Goal: Transaction & Acquisition: Book appointment/travel/reservation

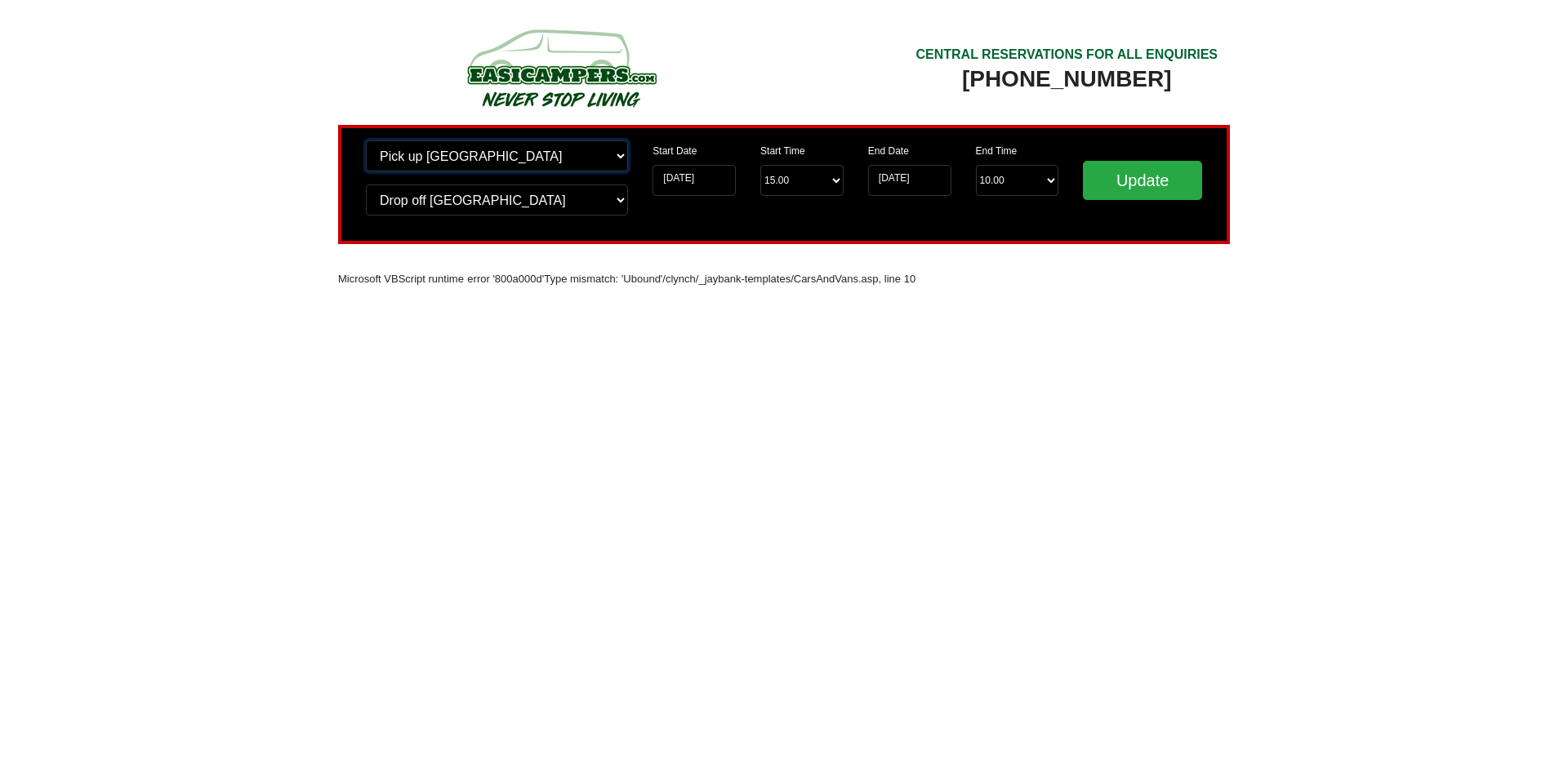
click at [455, 165] on select "Change pick up location? Pick up Edinburgh Birmingham Airport Blackburn Lancash…" at bounding box center [497, 156] width 262 height 31
click at [366, 140] on select "Change pick up location? Pick up Edinburgh Birmingham Airport Blackburn Lancash…" at bounding box center [497, 156] width 262 height 31
click at [462, 189] on select "Change drop off location? Drop off Edinburgh Birmingham Airport Blackburn Lanca…" at bounding box center [497, 200] width 262 height 31
click at [366, 185] on select "Change drop off location? Drop off Edinburgh Birmingham Airport Blackburn Lanca…" at bounding box center [497, 200] width 262 height 31
click at [733, 184] on input "[DATE]" at bounding box center [694, 181] width 83 height 31
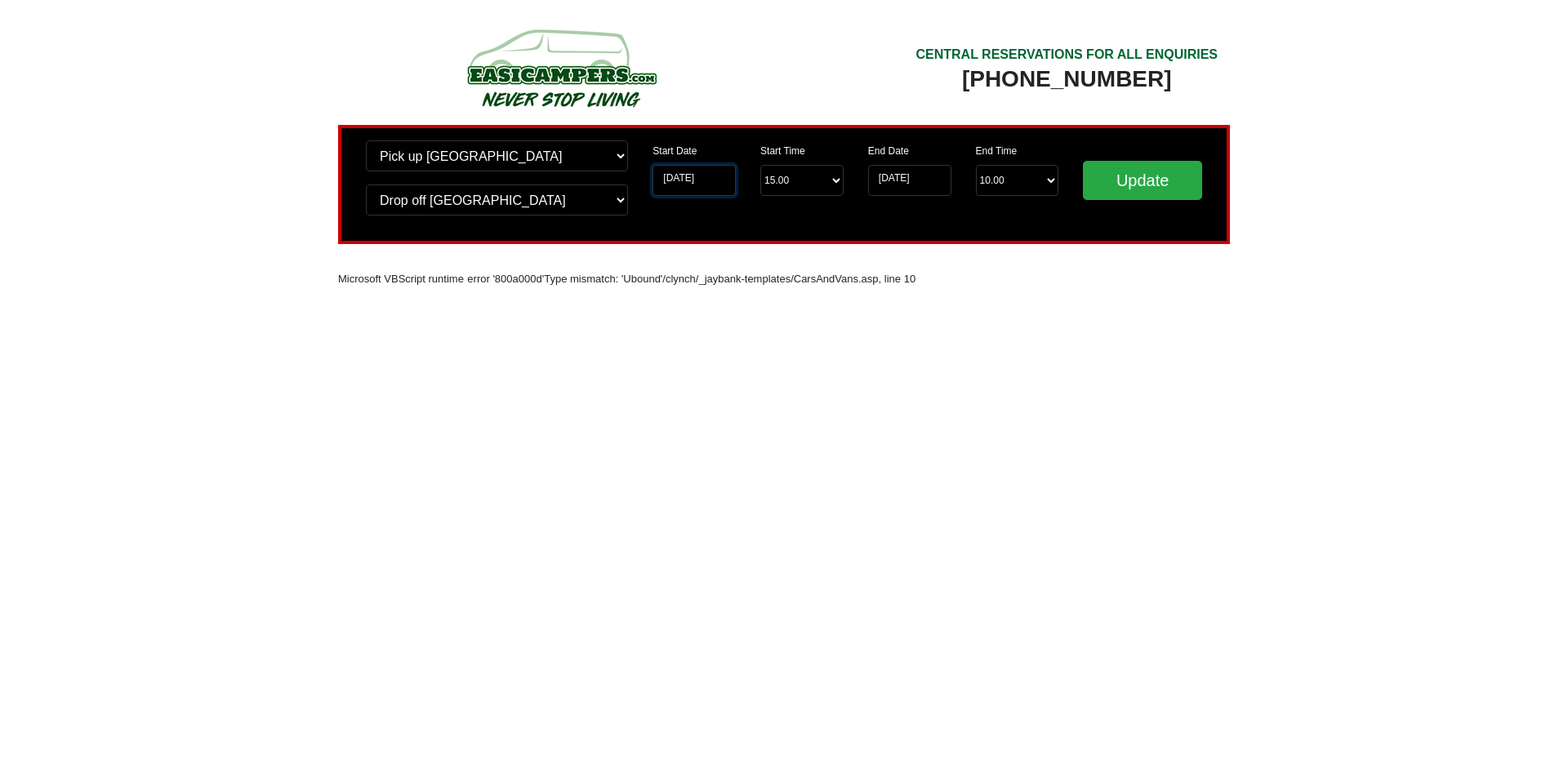
click at [715, 177] on input "[DATE]" at bounding box center [694, 181] width 83 height 31
click at [700, 183] on input "[DATE]" at bounding box center [694, 181] width 83 height 31
click at [663, 182] on input "[DATE]" at bounding box center [694, 181] width 83 height 31
click at [1135, 181] on input "Update" at bounding box center [1142, 180] width 119 height 40
click at [1130, 185] on input "Update" at bounding box center [1142, 180] width 119 height 40
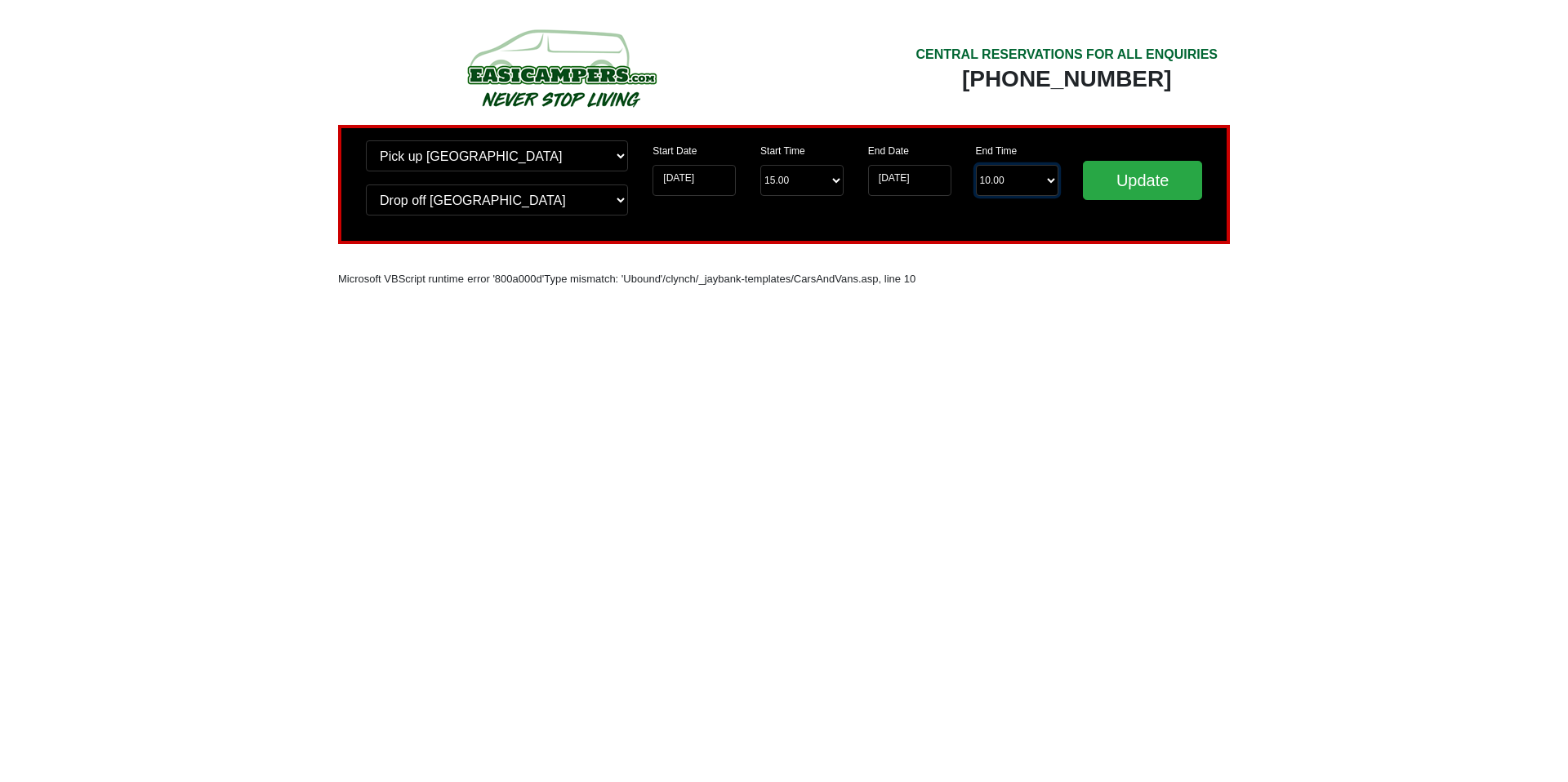
click at [999, 177] on select "End Time 10.00 -------- 08.00 am 09.00 am 10.00 am 11.00 am (Sunday Only)" at bounding box center [1018, 181] width 83 height 31
click at [976, 166] on select "End Time 10.00 -------- 08.00 am 09.00 am 10.00 am 11.00 am (Sunday Only)" at bounding box center [1018, 181] width 83 height 31
click at [1002, 189] on select "End Time 10.00 -------- 08.00 am 09.00 am 10.00 am 11.00 am (Sunday Only)" at bounding box center [1018, 181] width 83 height 31
select select "11.00"
click at [976, 166] on select "End Time 10.00 -------- 08.00 am 09.00 am 10.00 am 11.00 am (Sunday Only)" at bounding box center [1018, 181] width 83 height 31
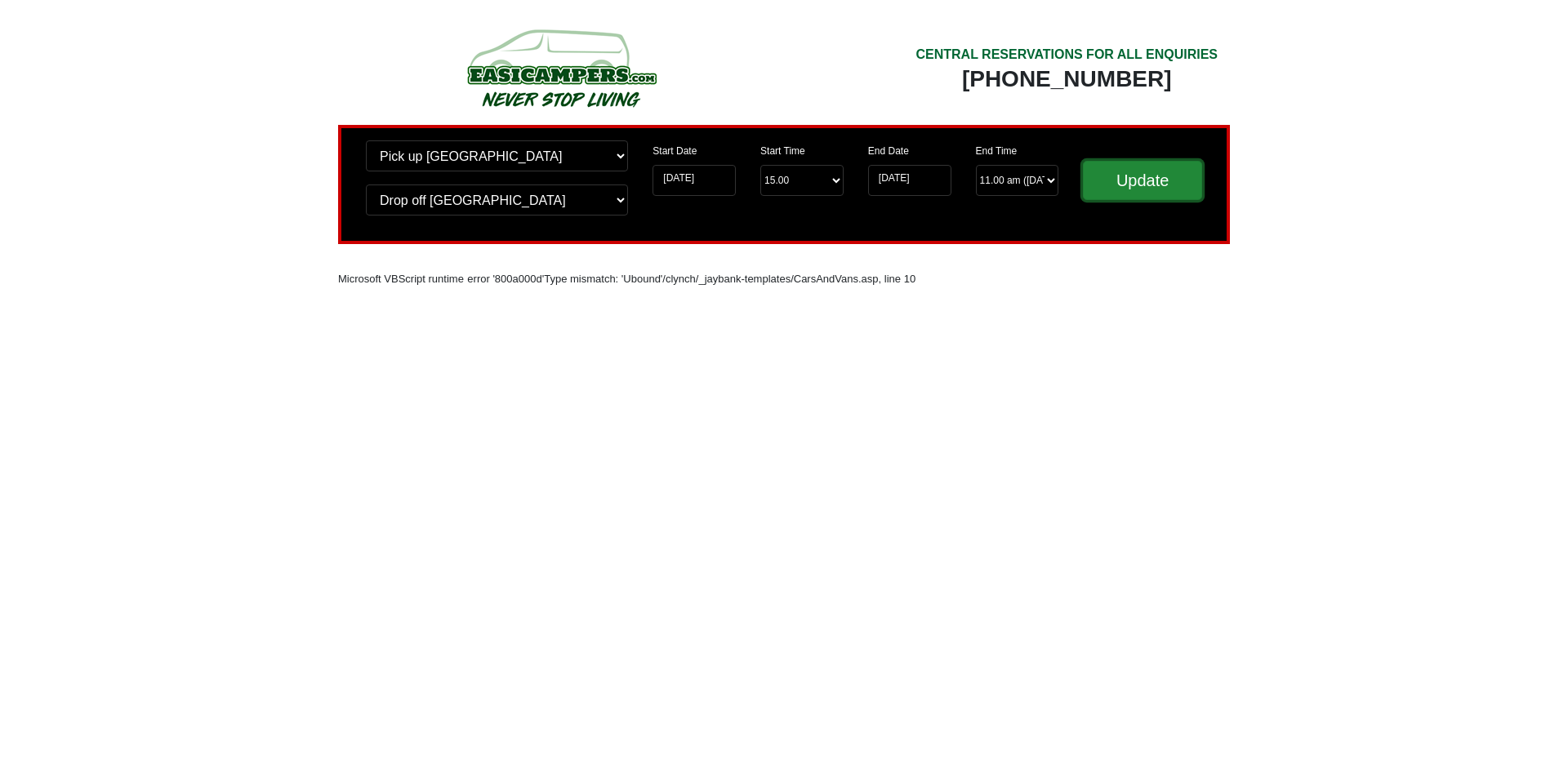
click at [1115, 187] on input "Update" at bounding box center [1142, 180] width 119 height 40
click at [695, 187] on input "[DATE]" at bounding box center [694, 181] width 83 height 31
click at [699, 181] on input "[DATE]" at bounding box center [694, 181] width 83 height 31
click at [810, 174] on select "Start Time 15.00 -------- 11.00 am (Saturday & Sunday Only) 12.00 pm (Saturday)…" at bounding box center [802, 181] width 83 height 31
click at [1156, 165] on input "Update" at bounding box center [1142, 180] width 119 height 40
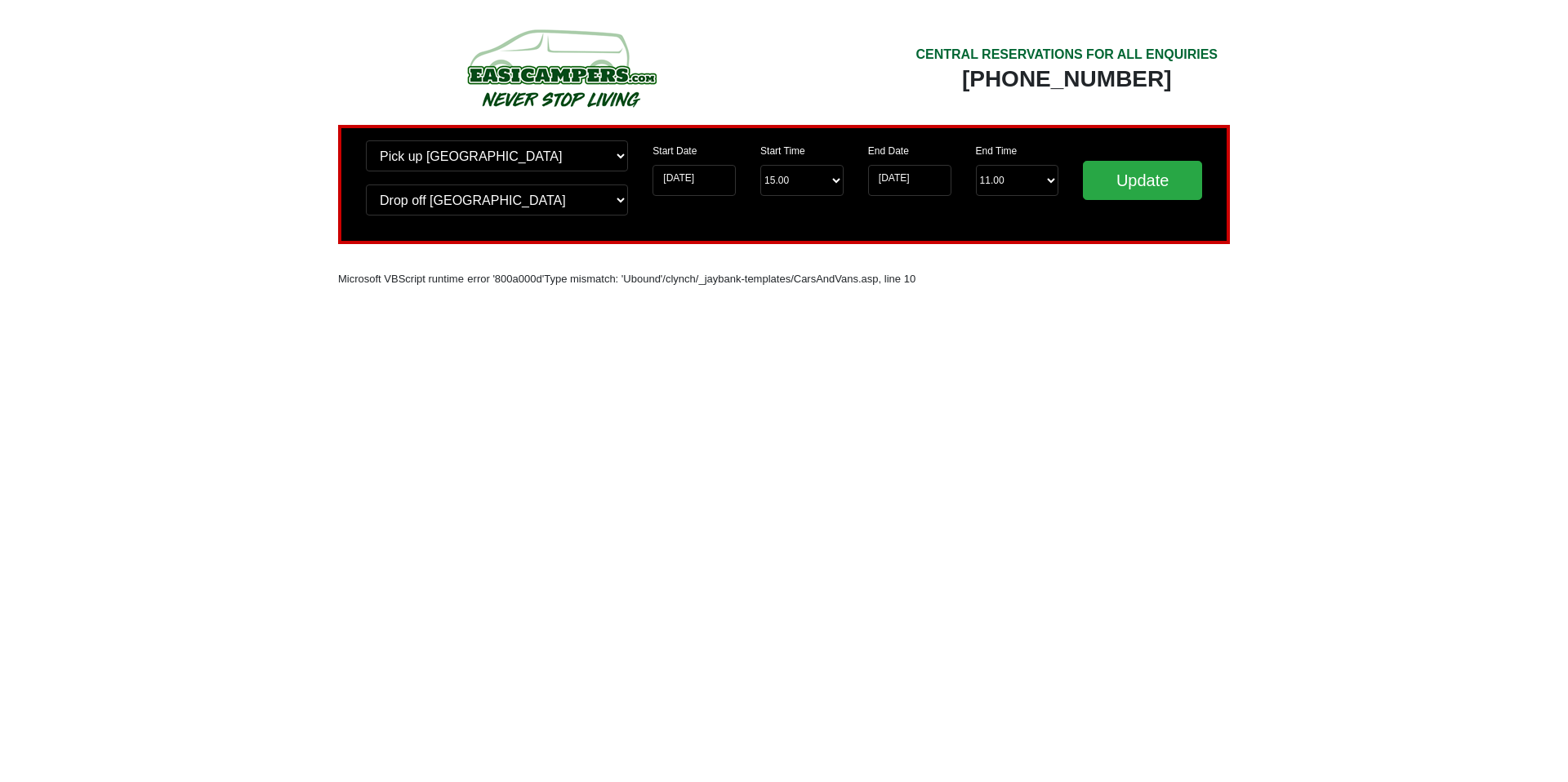
drag, startPoint x: 939, startPoint y: 72, endPoint x: 1238, endPoint y: 73, distance: 299.0
click at [1238, 73] on main "CENTRAL RESERVATIONS FOR ALL ENQUIRIES [PHONE_NUMBER] Easicampers Booking : Sea…" at bounding box center [784, 203] width 931 height 275
click at [501, 60] on img at bounding box center [561, 68] width 310 height 90
click at [502, 66] on img at bounding box center [561, 68] width 310 height 90
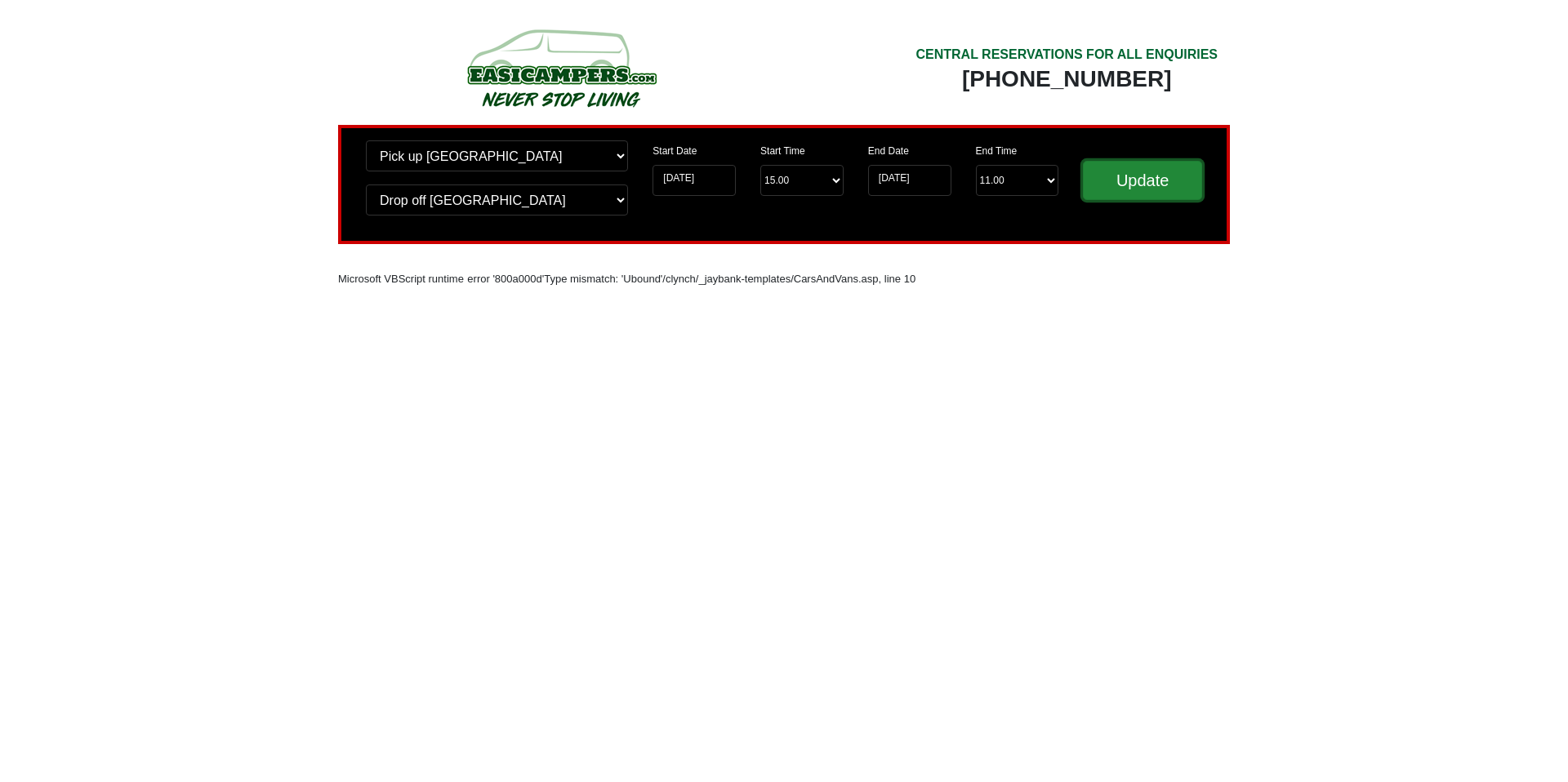
click at [1115, 166] on input "Update" at bounding box center [1142, 180] width 119 height 40
click at [540, 85] on img at bounding box center [561, 68] width 310 height 90
